Goal: Information Seeking & Learning: Learn about a topic

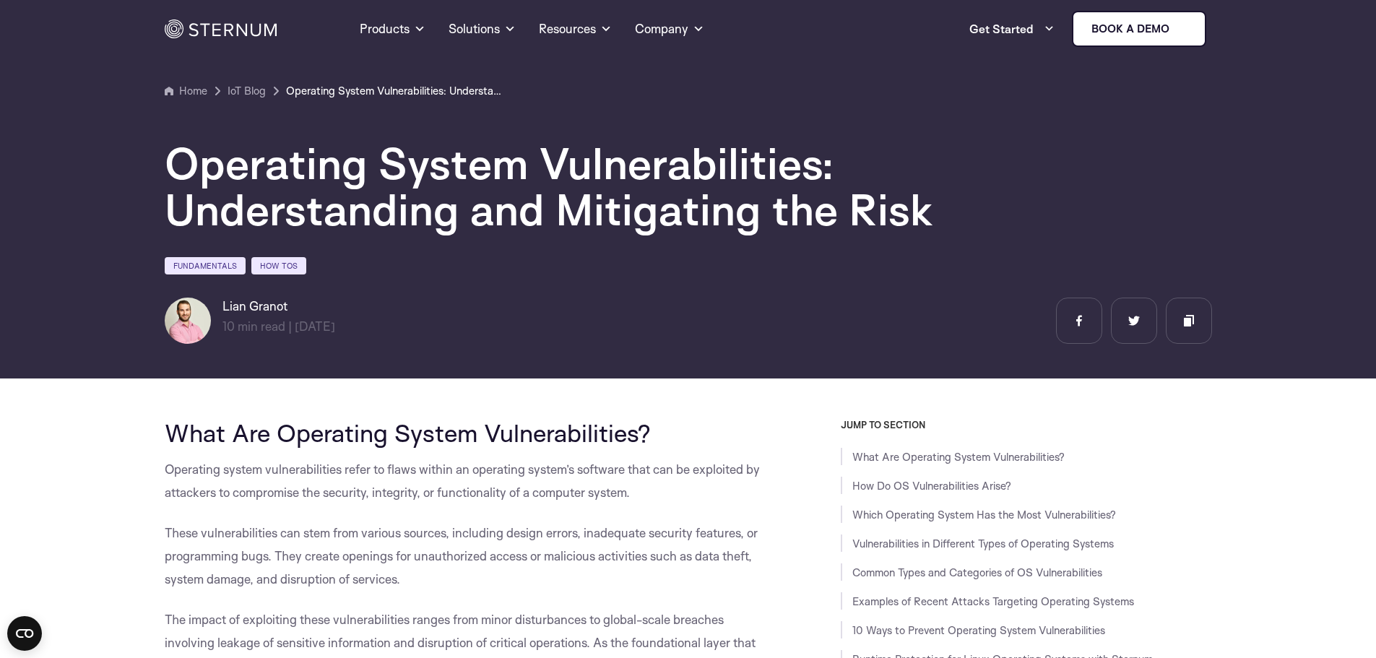
drag, startPoint x: 226, startPoint y: 305, endPoint x: 457, endPoint y: 308, distance: 231.2
click at [455, 308] on div "Lian Granot 10 min read | min read | 18/09/2024" at bounding box center [688, 321] width 1047 height 46
click at [457, 308] on div "Lian Granot 10 min read | min read | 18/09/2024" at bounding box center [688, 321] width 1047 height 46
drag, startPoint x: 292, startPoint y: 326, endPoint x: 421, endPoint y: 329, distance: 129.3
click at [397, 329] on div "Lian Granot 10 min read | min read | 18/09/2024" at bounding box center [291, 321] width 253 height 46
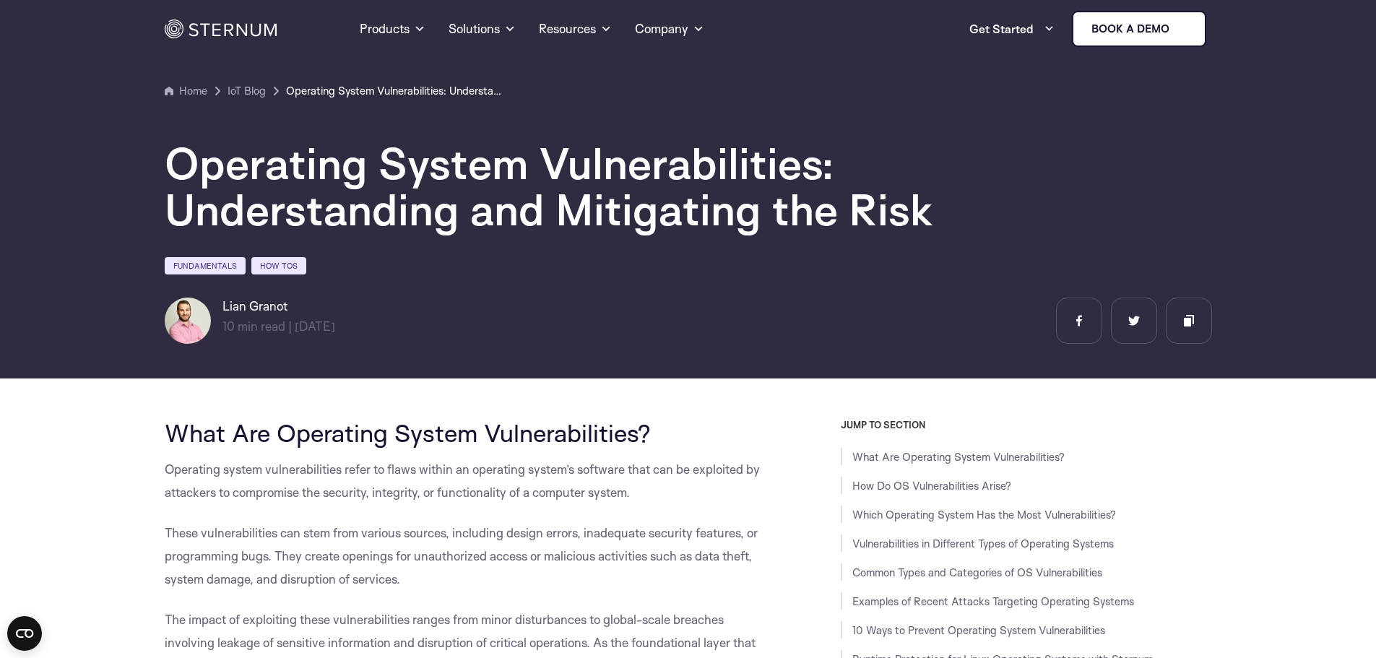
click at [425, 329] on div "Lian Granot 10 min read | min read | 18/09/2024" at bounding box center [688, 321] width 1047 height 46
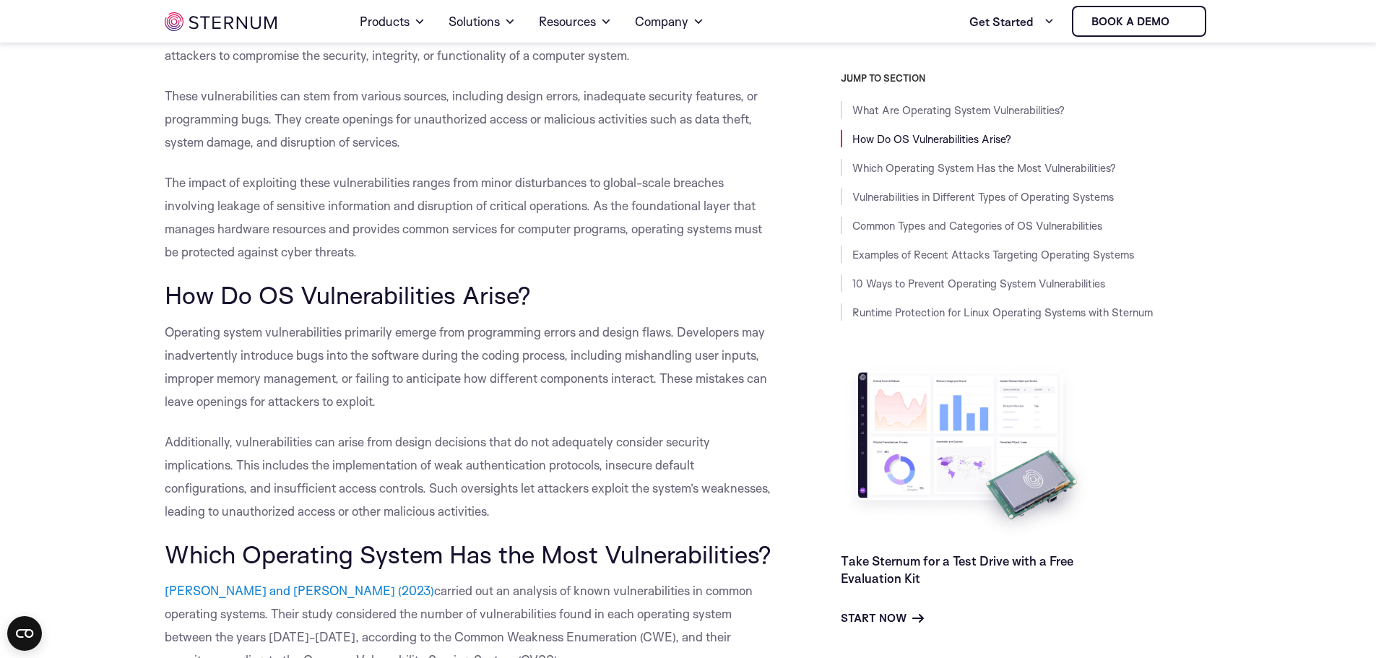
scroll to position [425, 0]
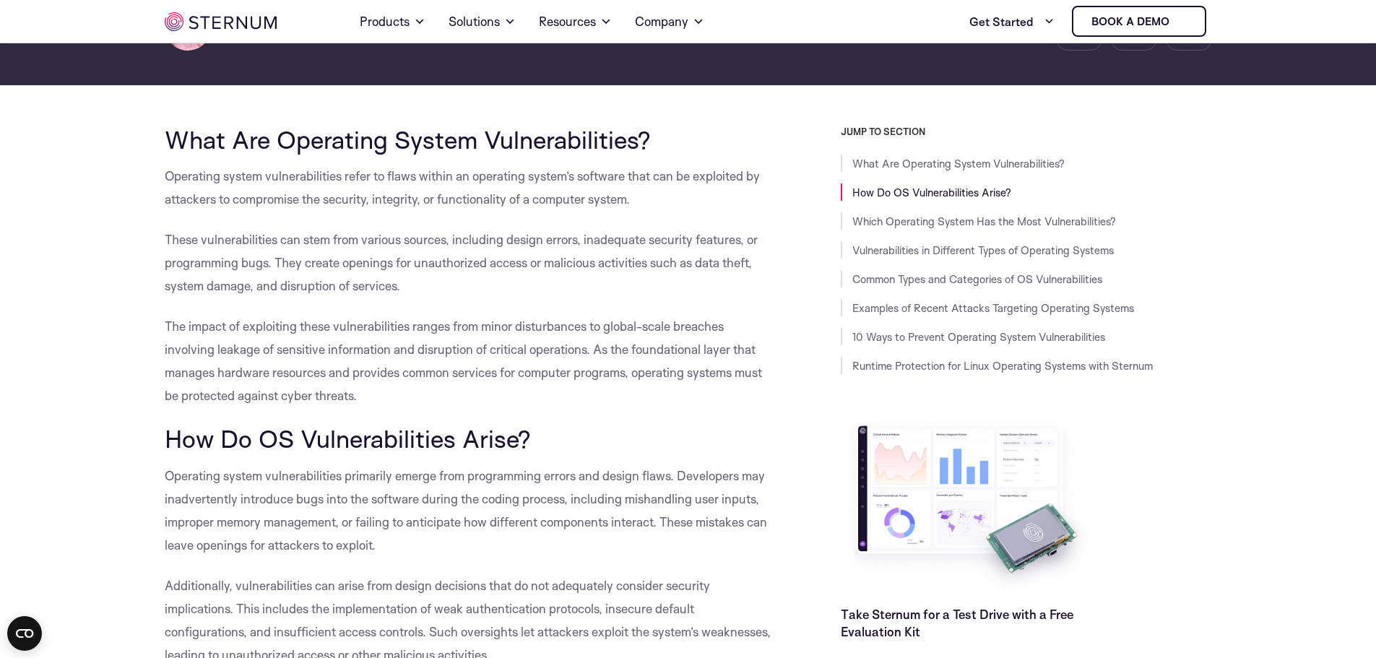
scroll to position [280, 0]
